Goal: Information Seeking & Learning: Learn about a topic

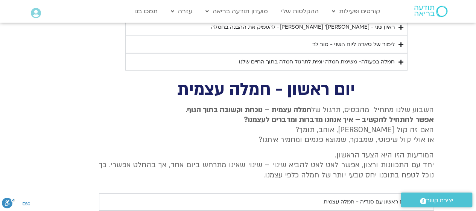
scroll to position [1266, 0]
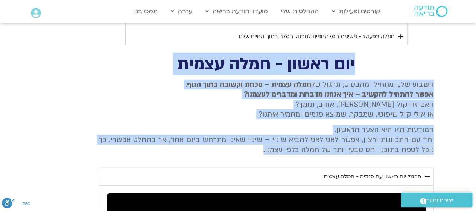
drag, startPoint x: 354, startPoint y: 49, endPoint x: 249, endPoint y: 137, distance: 137.7
copy div "יום ראשון - חמלה עצמית השבוע שלנו מתחיל מהבסיס, תרגול של חמלה עצמית – נוכחת וקש…"
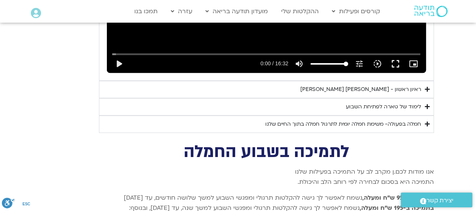
scroll to position [1568, 0]
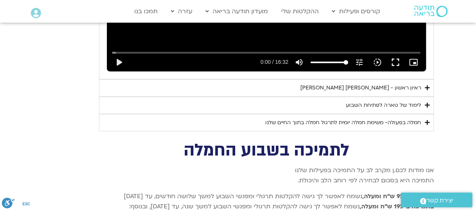
click at [382, 101] on div "לימוד של טארה לפתיחת השבוע" at bounding box center [383, 105] width 75 height 9
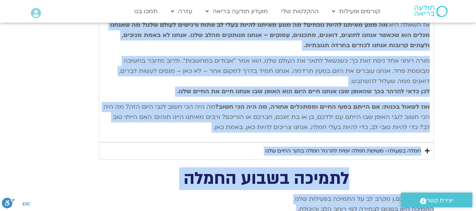
scroll to position [1775, 0]
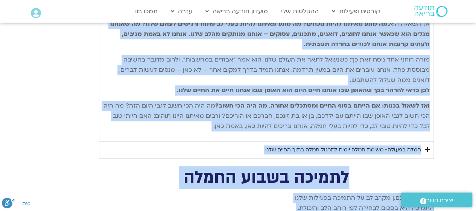
drag, startPoint x: 427, startPoint y: 108, endPoint x: 195, endPoint y: 117, distance: 232.6
click at [195, 117] on div "נתחיל את היום שלנו עם היסוד הבסיסי ביותר של חמלה – נוכחות קשובה המושרשת בגוף. א…" at bounding box center [266, 24] width 327 height 226
copy div "lorem ip dolo sita co adipi elitse doeiu te inci – utlabo etdol magnaal enim. a…"
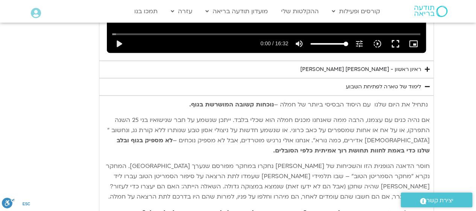
click at [417, 65] on div "ראיון ראשון - [PERSON_NAME] [PERSON_NAME]" at bounding box center [361, 69] width 121 height 9
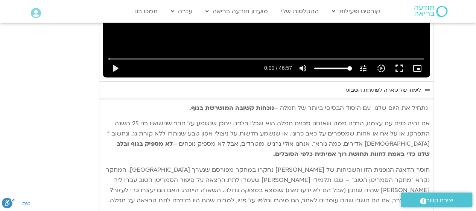
scroll to position [1775, 0]
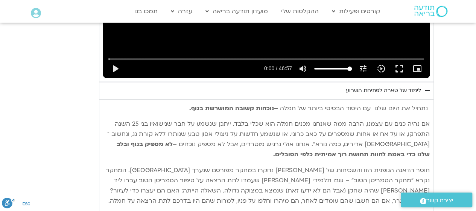
click at [414, 86] on div "לימוד של טארה לפתיחת השבוע" at bounding box center [383, 90] width 75 height 9
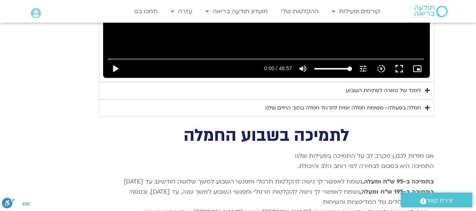
click at [408, 103] on div "חמלה בפעולה- משימת חמלה יומית לתרגול חמלה בתוך החיים שלנו" at bounding box center [344, 107] width 156 height 9
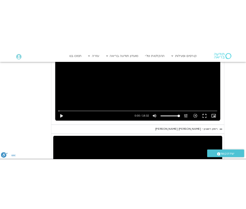
scroll to position [1511, 0]
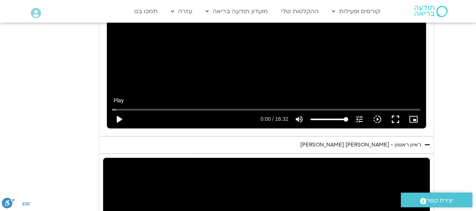
click at [118, 110] on button "play_arrow" at bounding box center [119, 119] width 18 height 18
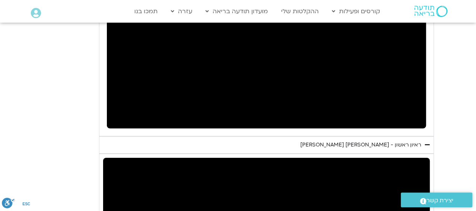
type input "5.289931"
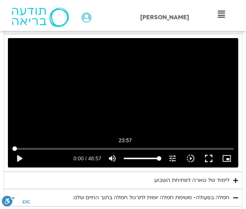
scroll to position [1360, 0]
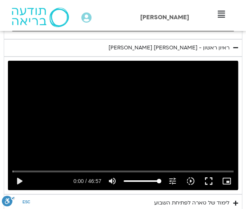
click at [150, 110] on div "Skip Ad 23:57 play_arrow 0:00 / 46:57 volume_up Mute tune Resolution Auto 720p …" at bounding box center [123, 126] width 230 height 130
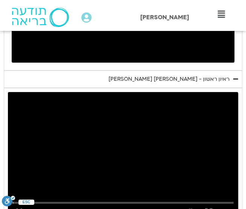
scroll to position [1285, 0]
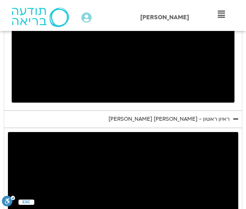
type input "0.615594"
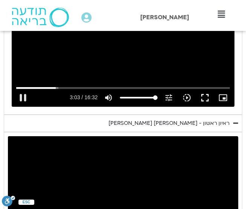
click at [150, 82] on div "Skip Ad 10:24 pause 3:03 / 16:32 volume_up Mute tune Resolution Auto 240p slow_…" at bounding box center [123, 94] width 218 height 24
type input "183.366817"
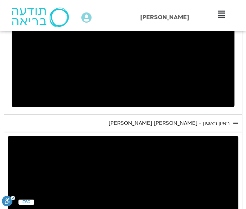
click at [147, 180] on div "Skip Ad 23:57 pause 0:02 / 46:57 volume_up Mute tune Resolution Auto 720p slow_…" at bounding box center [123, 201] width 230 height 130
type input "2.232444"
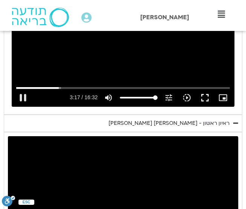
click at [104, 54] on div "Skip Ad 10:06 pause 3:17 / 16:32 volume_up Mute tune Resolution Auto 240p slow_…" at bounding box center [123, 43] width 223 height 125
type input "197.413735"
